Goal: Task Accomplishment & Management: Complete application form

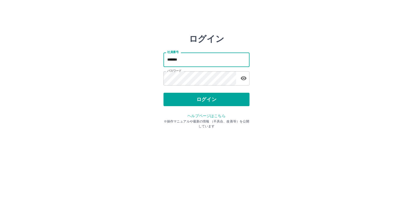
click at [141, 55] on div "ログイン 社員番号 ******* 社員番号 パスワード パスワード ログイン ヘルプページはこちら ※操作マニュアルや最新の情報 （不具合、改善等）を公開し…" at bounding box center [206, 77] width 322 height 86
type input "*******"
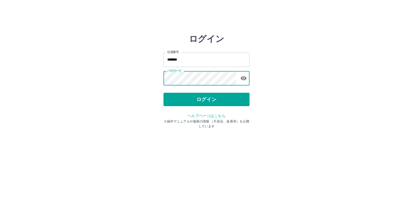
drag, startPoint x: 184, startPoint y: 101, endPoint x: 196, endPoint y: 102, distance: 12.7
click at [185, 101] on button "ログイン" at bounding box center [206, 99] width 86 height 13
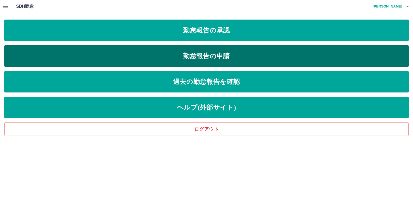
click at [310, 55] on link "勤怠報告の申請" at bounding box center [206, 55] width 404 height 21
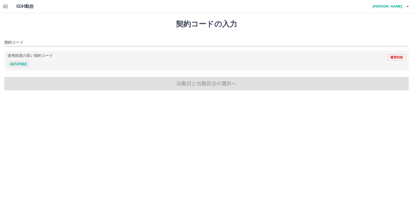
click at [24, 65] on button "43747002" at bounding box center [18, 64] width 21 height 6
type input "********"
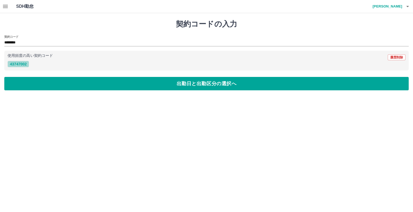
click at [23, 64] on button "43747002" at bounding box center [18, 64] width 21 height 6
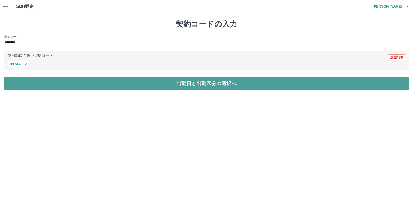
click at [30, 82] on button "出勤日と出勤区分の選択へ" at bounding box center [206, 83] width 404 height 13
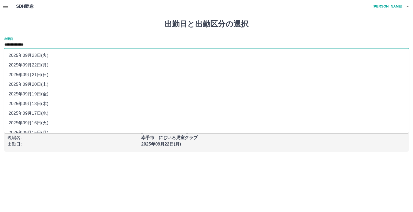
click at [33, 45] on input "**********" at bounding box center [206, 45] width 404 height 7
click at [40, 94] on li "2025年09月19日(金)" at bounding box center [206, 94] width 404 height 10
type input "**********"
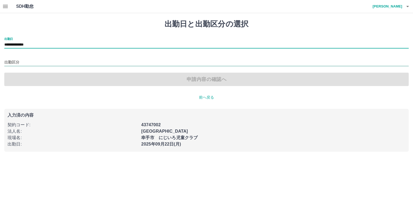
click at [19, 62] on input "出勤区分" at bounding box center [206, 62] width 404 height 7
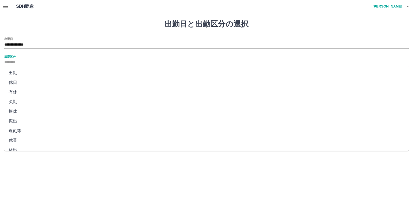
click at [14, 74] on li "出勤" at bounding box center [206, 73] width 404 height 10
type input "**"
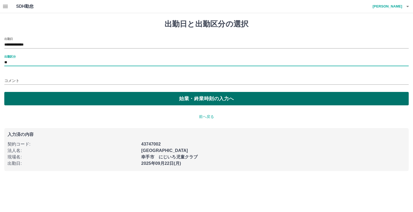
click at [78, 99] on button "始業・終業時刻の入力へ" at bounding box center [206, 98] width 404 height 13
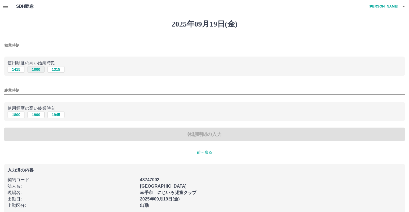
click at [39, 71] on button "1000" at bounding box center [35, 69] width 17 height 6
type input "****"
click at [36, 117] on button "1900" at bounding box center [35, 115] width 17 height 6
type input "****"
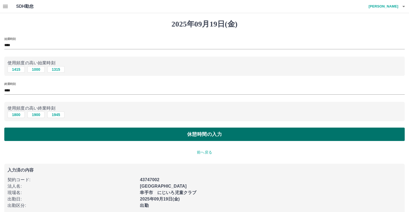
click at [75, 132] on button "休憩時間の入力" at bounding box center [204, 134] width 400 height 13
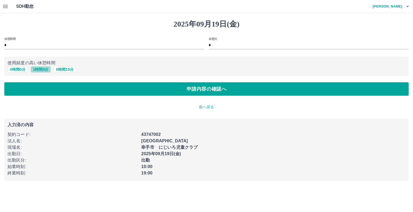
click at [39, 70] on button "1 時間 0 分" at bounding box center [41, 69] width 20 height 6
type input "*"
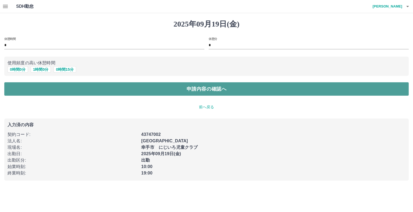
click at [48, 86] on button "申請内容の確認へ" at bounding box center [206, 88] width 404 height 13
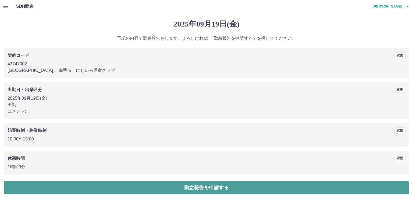
drag, startPoint x: 178, startPoint y: 184, endPoint x: 226, endPoint y: 198, distance: 49.6
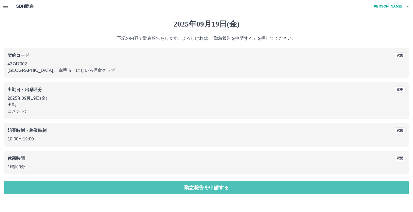
click at [178, 184] on button "勤怠報告を申請する" at bounding box center [206, 187] width 404 height 13
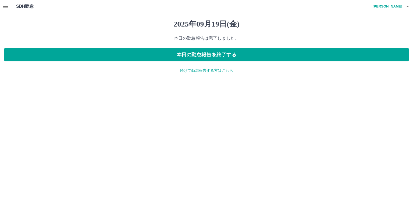
click at [226, 70] on p "続けて勤怠報告する方はこちら" at bounding box center [206, 71] width 404 height 6
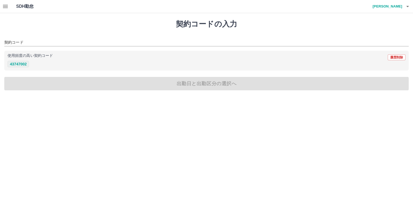
click at [20, 64] on button "43747002" at bounding box center [18, 64] width 21 height 6
type input "********"
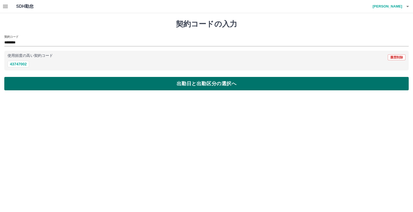
click at [42, 89] on button "出勤日と出勤区分の選択へ" at bounding box center [206, 83] width 404 height 13
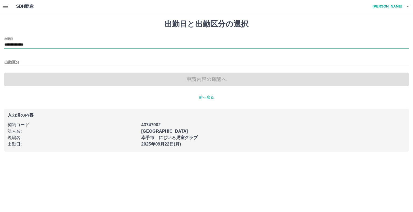
click at [28, 44] on input "**********" at bounding box center [206, 45] width 404 height 7
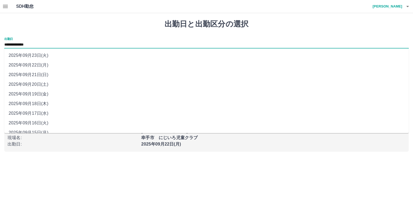
click at [36, 93] on li "2025年09月19日(金)" at bounding box center [206, 94] width 404 height 10
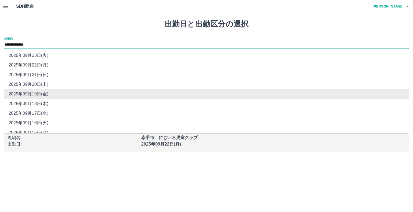
click at [25, 45] on input "**********" at bounding box center [206, 45] width 404 height 7
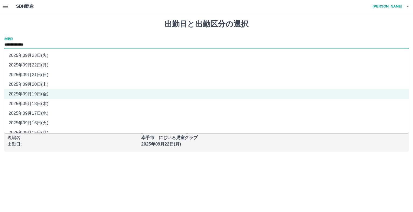
click at [35, 86] on li "2025年09月20日(土)" at bounding box center [206, 85] width 404 height 10
type input "**********"
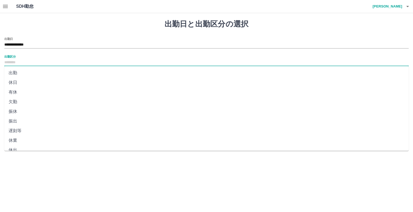
click at [19, 60] on input "出勤区分" at bounding box center [206, 62] width 404 height 7
click at [18, 75] on li "出勤" at bounding box center [206, 73] width 404 height 10
type input "**"
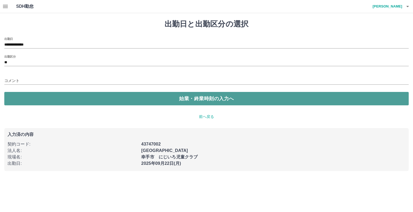
click at [31, 96] on button "始業・終業時刻の入力へ" at bounding box center [206, 98] width 404 height 13
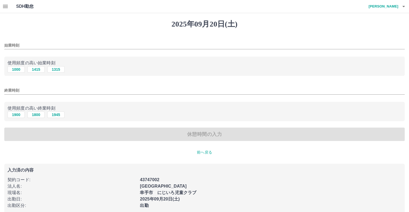
click at [15, 42] on input "始業時刻" at bounding box center [204, 46] width 400 height 8
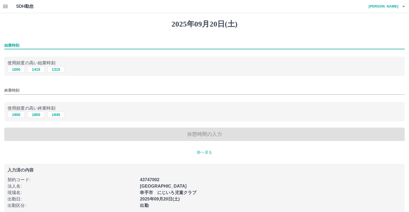
type input "****"
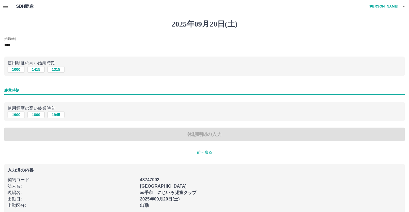
click at [10, 91] on input "終業時刻" at bounding box center [204, 91] width 400 height 8
type input "****"
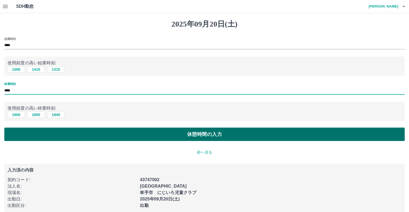
click at [28, 134] on button "休憩時間の入力" at bounding box center [204, 134] width 400 height 13
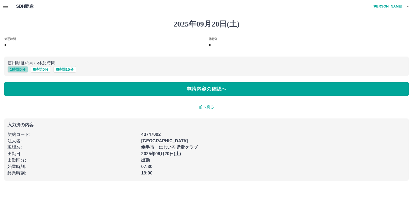
drag, startPoint x: 21, startPoint y: 70, endPoint x: 30, endPoint y: 76, distance: 10.7
click at [21, 70] on button "1 時間 0 分" at bounding box center [18, 69] width 20 height 6
type input "*"
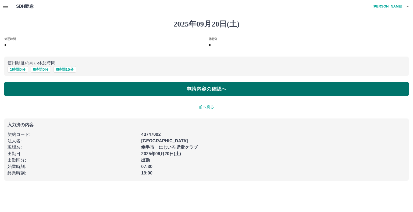
click at [33, 86] on button "申請内容の確認へ" at bounding box center [206, 88] width 404 height 13
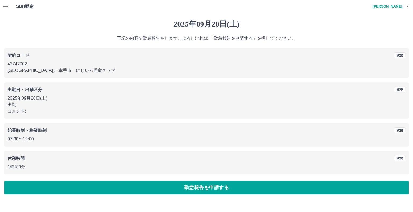
click at [197, 187] on button "勤怠報告を申請する" at bounding box center [206, 187] width 404 height 13
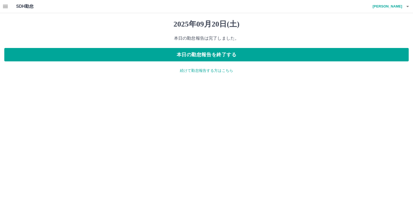
click at [5, 4] on icon "button" at bounding box center [5, 6] width 6 height 6
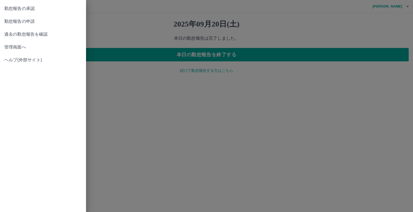
click at [24, 8] on span "勤怠報告の承認" at bounding box center [42, 8] width 77 height 6
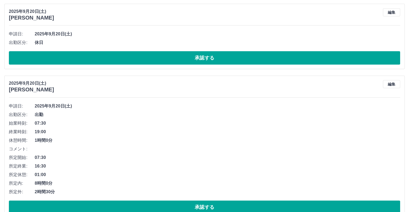
scroll to position [161, 0]
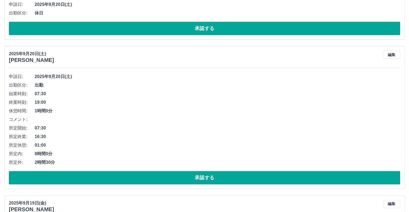
drag, startPoint x: 137, startPoint y: 174, endPoint x: 138, endPoint y: 177, distance: 3.3
click at [137, 174] on button "承認する" at bounding box center [204, 177] width 391 height 13
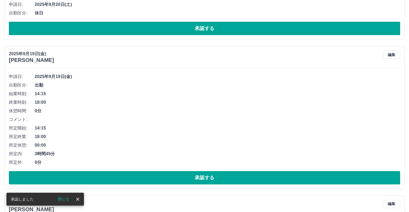
click at [166, 91] on li "始業時刻: 14:15" at bounding box center [204, 94] width 391 height 9
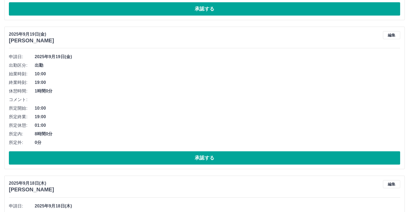
scroll to position [483, 0]
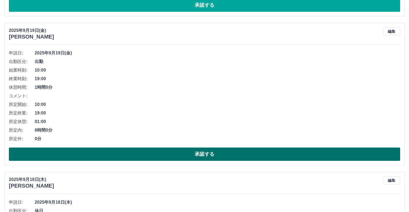
drag, startPoint x: 170, startPoint y: 151, endPoint x: 171, endPoint y: 155, distance: 3.7
click at [170, 152] on button "承認する" at bounding box center [204, 154] width 391 height 13
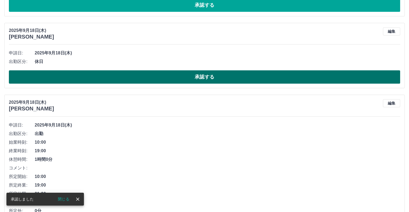
scroll to position [510, 0]
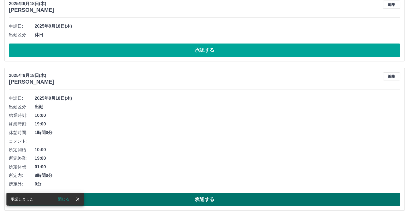
click at [153, 198] on button "承認する" at bounding box center [204, 199] width 391 height 13
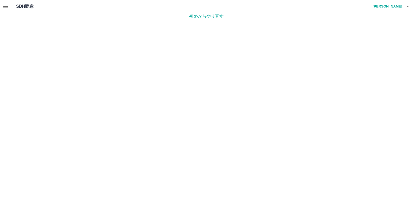
click at [6, 7] on icon "button" at bounding box center [5, 6] width 6 height 6
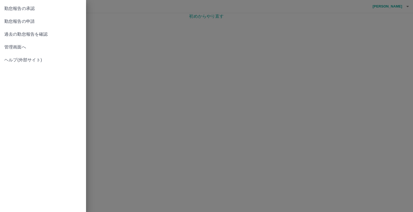
click at [18, 20] on span "勤怠報告の申請" at bounding box center [42, 21] width 77 height 6
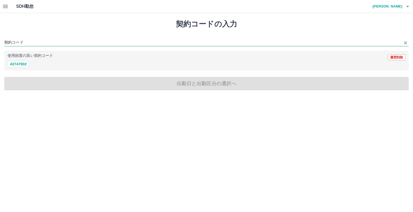
click at [13, 42] on input "契約コード" at bounding box center [202, 42] width 396 height 7
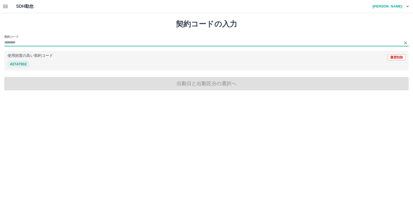
click at [21, 64] on button "43747002" at bounding box center [18, 64] width 21 height 6
type input "********"
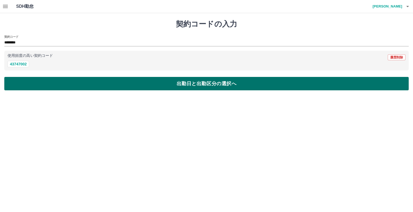
click at [37, 81] on button "出勤日と出勤区分の選択へ" at bounding box center [206, 83] width 404 height 13
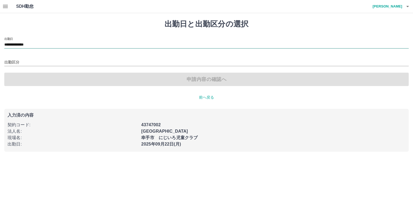
click at [30, 43] on input "**********" at bounding box center [206, 45] width 404 height 7
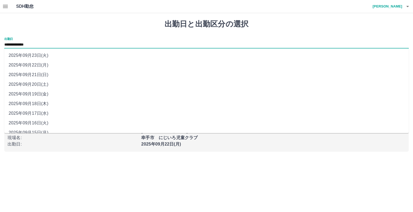
click at [41, 75] on li "2025年09月21日(日)" at bounding box center [206, 75] width 404 height 10
type input "**********"
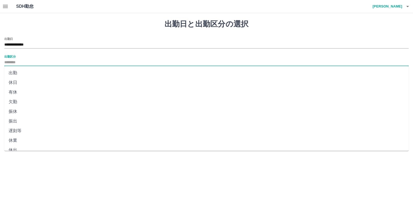
click at [15, 59] on input "出勤区分" at bounding box center [206, 62] width 404 height 7
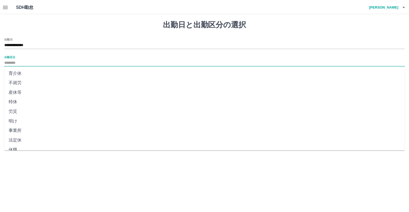
scroll to position [93, 0]
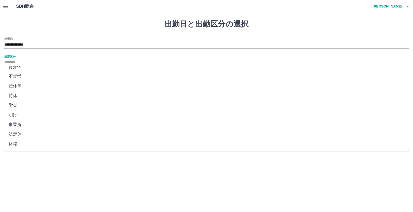
click at [19, 136] on li "法定休" at bounding box center [206, 135] width 404 height 10
type input "***"
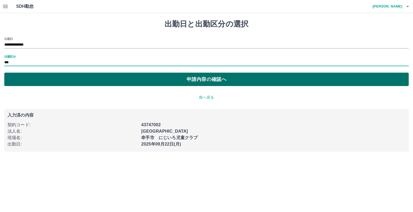
click at [44, 78] on button "申請内容の確認へ" at bounding box center [206, 79] width 404 height 13
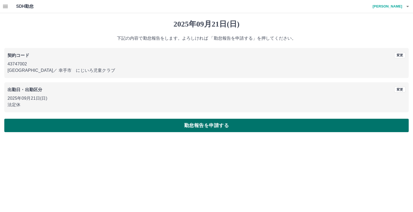
click at [66, 128] on button "勤怠報告を申請する" at bounding box center [206, 125] width 404 height 13
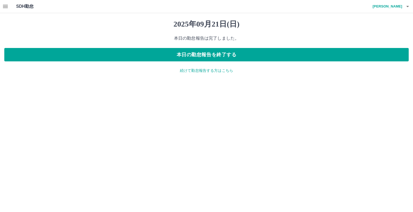
click at [213, 75] on div "[DATE] 本日の勤怠報告は完了しました。 本日の勤怠報告を終了する 続けて勤怠報告する方はこちら" at bounding box center [206, 46] width 413 height 67
click at [211, 71] on p "続けて勤怠報告する方はこちら" at bounding box center [206, 71] width 404 height 6
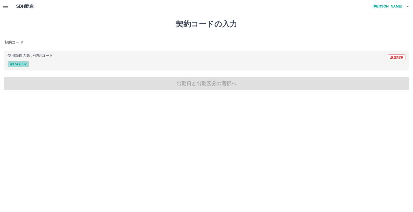
drag, startPoint x: 22, startPoint y: 64, endPoint x: 27, endPoint y: 64, distance: 4.6
click at [23, 64] on button "43747002" at bounding box center [18, 64] width 21 height 6
type input "********"
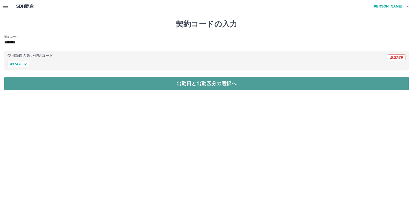
click at [35, 81] on button "出勤日と出勤区分の選択へ" at bounding box center [206, 83] width 404 height 13
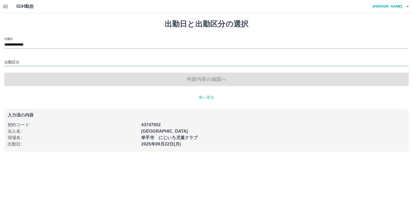
click at [15, 61] on input "出勤区分" at bounding box center [206, 62] width 404 height 7
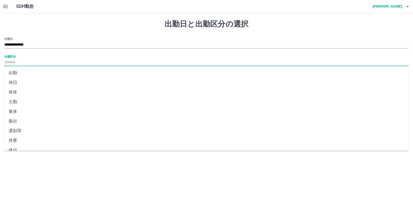
click at [16, 73] on li "出勤" at bounding box center [206, 73] width 404 height 10
type input "**"
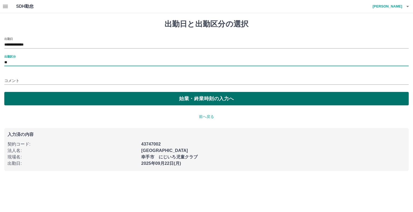
click at [27, 100] on button "始業・終業時刻の入力へ" at bounding box center [206, 98] width 404 height 13
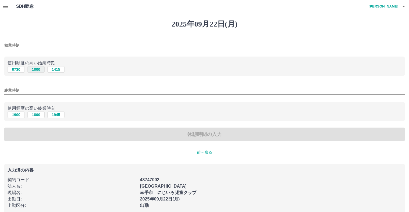
click at [34, 70] on button "1000" at bounding box center [35, 69] width 17 height 6
type input "****"
click at [20, 115] on button "1900" at bounding box center [16, 115] width 17 height 6
type input "****"
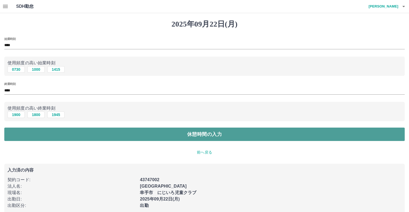
click at [68, 136] on button "休憩時間の入力" at bounding box center [204, 134] width 400 height 13
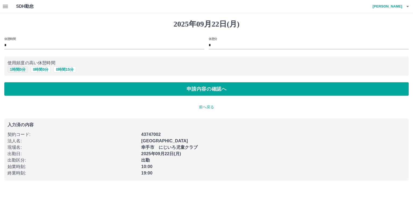
click at [23, 68] on button "1 時間 0 分" at bounding box center [18, 69] width 20 height 6
type input "*"
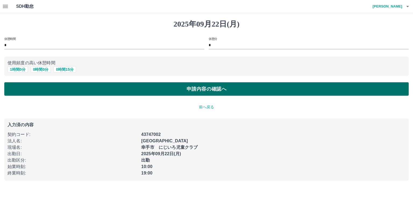
click at [39, 85] on button "申請内容の確認へ" at bounding box center [206, 88] width 404 height 13
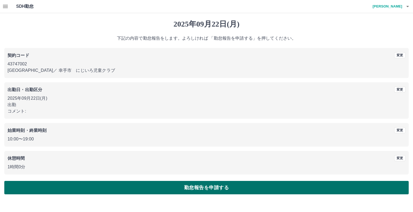
click at [161, 188] on button "勤怠報告を申請する" at bounding box center [206, 187] width 404 height 13
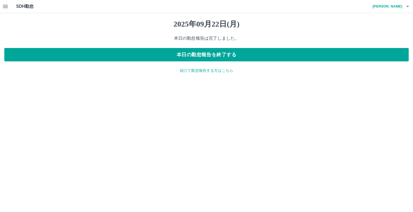
click at [8, 6] on icon "button" at bounding box center [5, 6] width 6 height 6
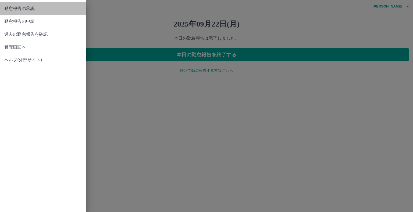
click at [13, 9] on span "勤怠報告の承認" at bounding box center [42, 8] width 77 height 6
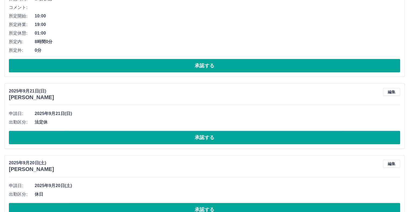
scroll to position [134, 0]
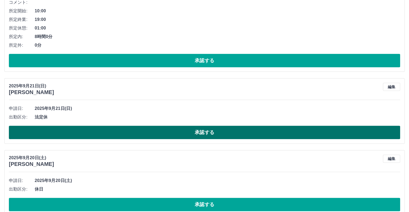
click at [122, 133] on button "承認する" at bounding box center [204, 132] width 391 height 13
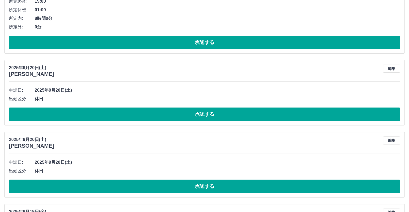
scroll to position [161, 0]
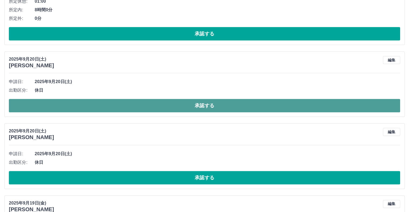
click at [164, 103] on button "承認する" at bounding box center [204, 105] width 391 height 13
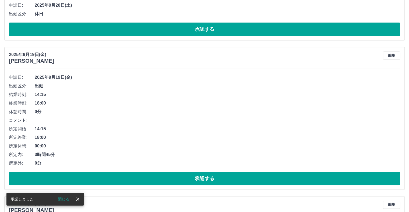
scroll to position [242, 0]
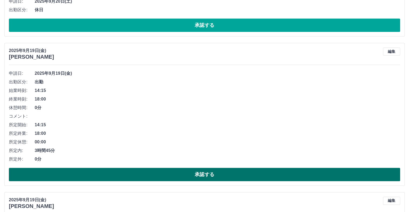
click at [234, 173] on button "承認する" at bounding box center [204, 174] width 391 height 13
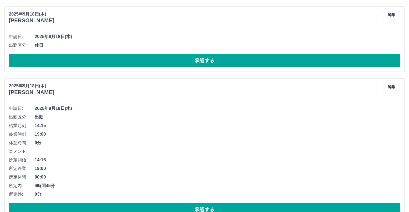
scroll to position [430, 0]
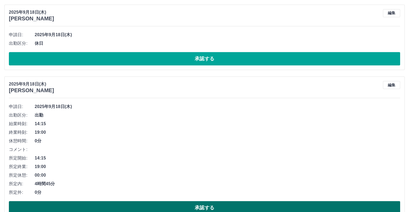
drag, startPoint x: 227, startPoint y: 205, endPoint x: 236, endPoint y: 211, distance: 10.7
click at [227, 206] on button "承認する" at bounding box center [204, 207] width 391 height 13
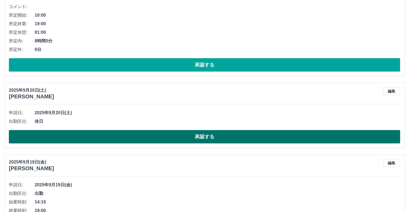
scroll to position [134, 0]
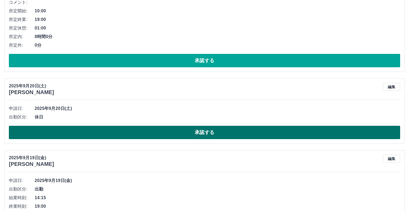
click at [195, 133] on button "承認する" at bounding box center [204, 132] width 391 height 13
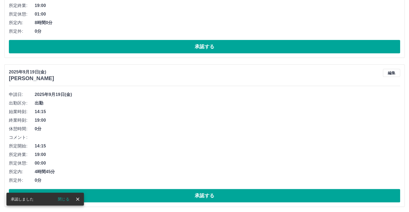
scroll to position [161, 0]
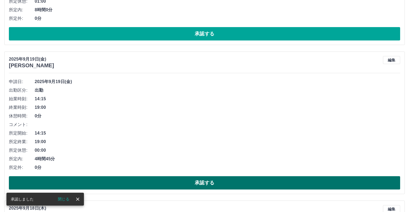
click at [219, 184] on button "承認する" at bounding box center [204, 182] width 391 height 13
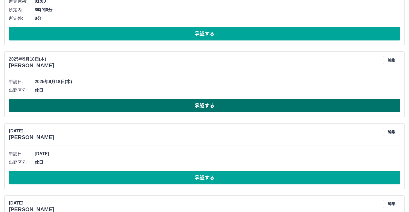
click at [154, 102] on button "承認する" at bounding box center [204, 105] width 391 height 13
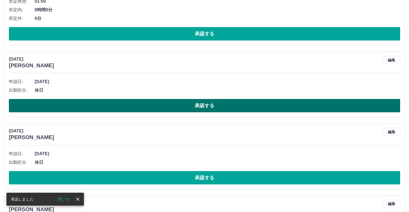
click at [142, 104] on button "承認する" at bounding box center [204, 105] width 391 height 13
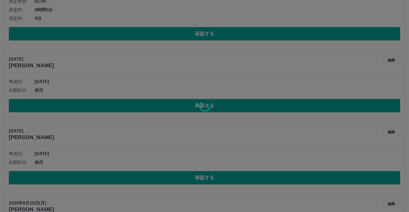
scroll to position [144, 0]
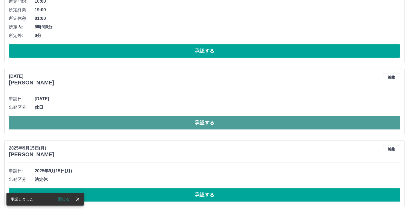
click at [150, 125] on button "承認する" at bounding box center [204, 122] width 391 height 13
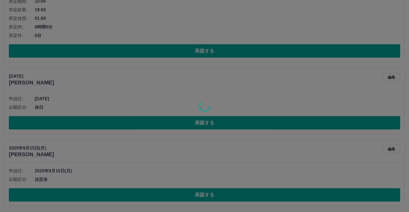
scroll to position [72, 0]
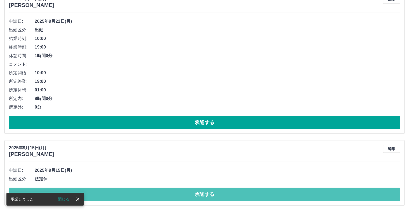
drag, startPoint x: 163, startPoint y: 193, endPoint x: 218, endPoint y: 211, distance: 57.7
click at [164, 193] on button "承認する" at bounding box center [204, 194] width 391 height 13
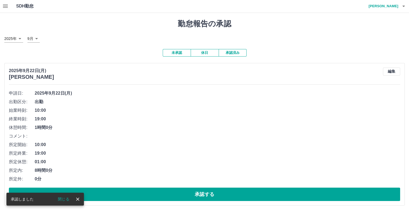
scroll to position [0, 0]
